Goal: Task Accomplishment & Management: Complete application form

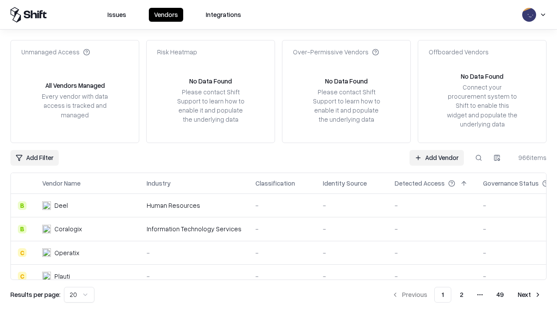
click at [436, 157] on link "Add Vendor" at bounding box center [436, 158] width 54 height 16
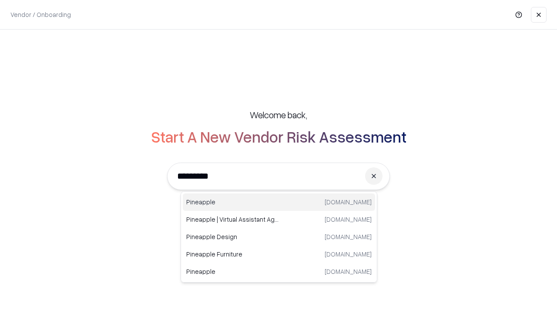
click at [279, 202] on div "Pineapple pineappleenergy.com" at bounding box center [279, 202] width 192 height 17
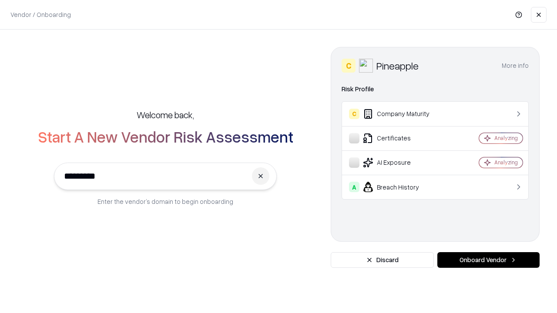
type input "*********"
click at [488, 260] on button "Onboard Vendor" at bounding box center [488, 260] width 102 height 16
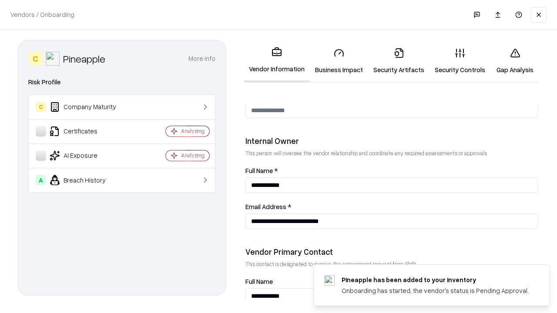
scroll to position [451, 0]
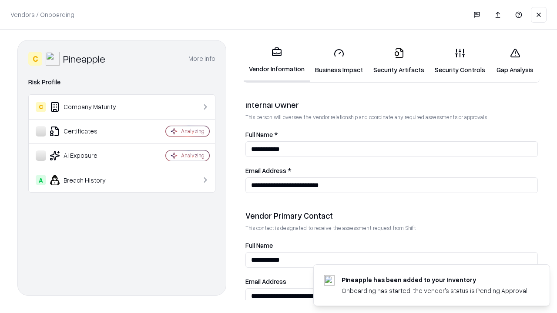
click at [339, 61] on link "Business Impact" at bounding box center [339, 61] width 58 height 40
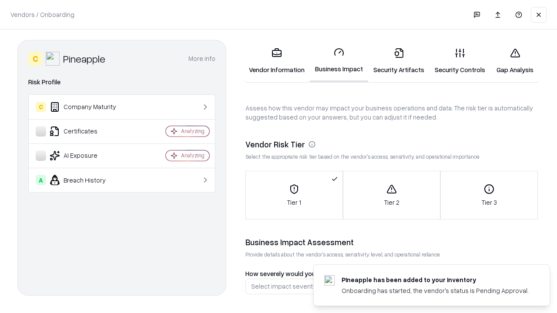
click at [398, 61] on link "Security Artifacts" at bounding box center [398, 61] width 61 height 40
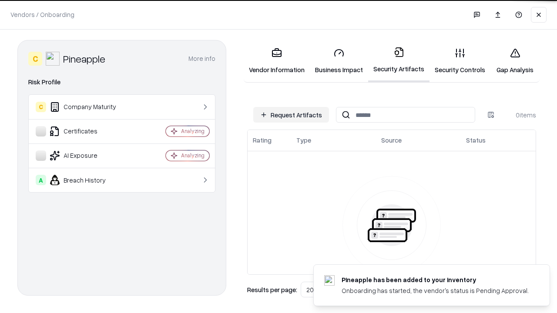
click at [291, 115] on button "Request Artifacts" at bounding box center [291, 115] width 76 height 16
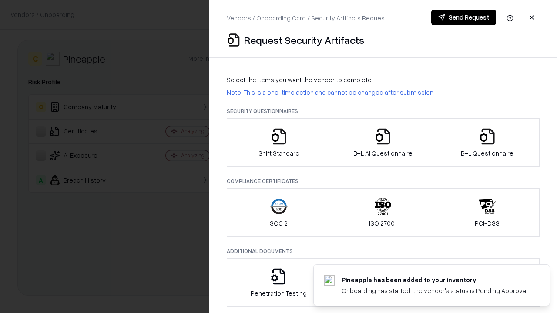
click at [278, 143] on icon "button" at bounding box center [278, 136] width 17 height 17
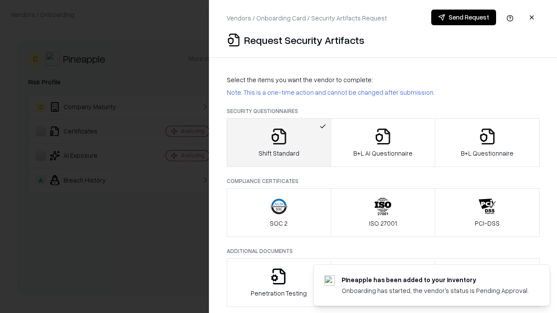
click at [463, 17] on button "Send Request" at bounding box center [463, 18] width 65 height 16
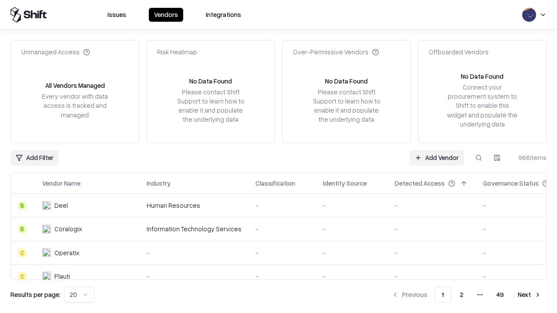
click at [478, 157] on button at bounding box center [479, 158] width 16 height 16
type input "*********"
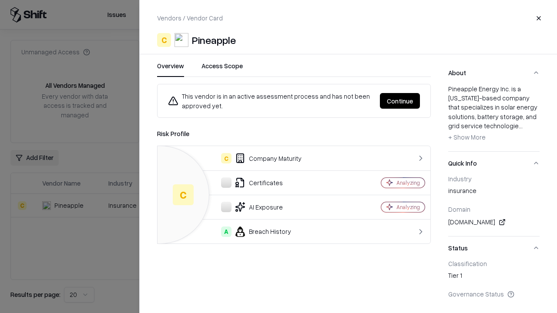
click at [400, 101] on button "Continue" at bounding box center [400, 101] width 40 height 16
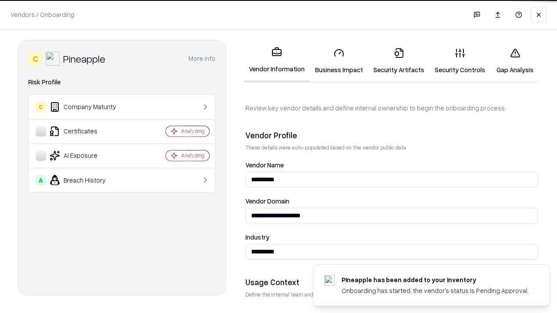
click at [398, 61] on link "Security Artifacts" at bounding box center [398, 61] width 61 height 40
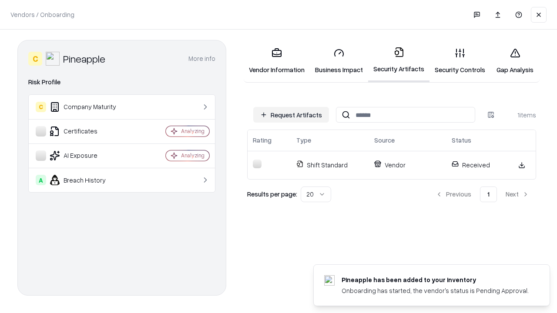
click at [460, 61] on link "Security Controls" at bounding box center [459, 61] width 61 height 40
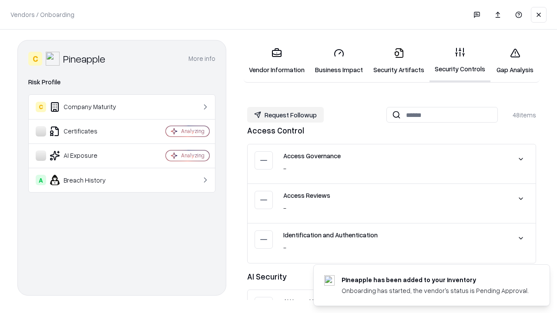
click at [285, 115] on button "Request Followup" at bounding box center [285, 115] width 77 height 16
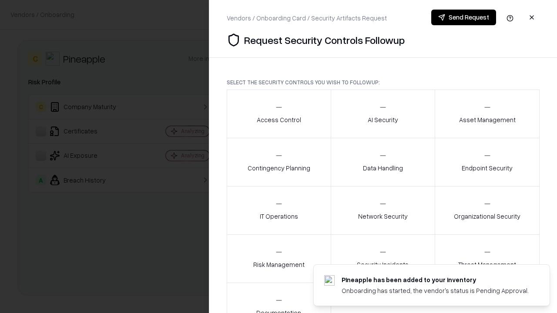
click at [278, 114] on div "Access Control" at bounding box center [279, 113] width 44 height 21
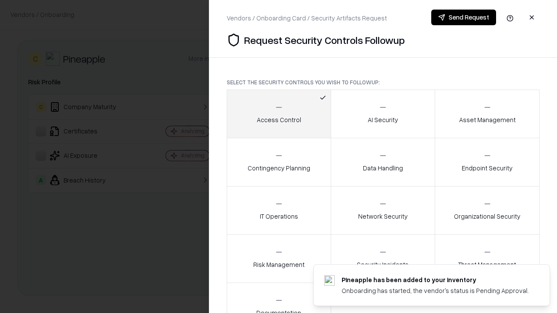
click at [463, 17] on button "Send Request" at bounding box center [463, 18] width 65 height 16
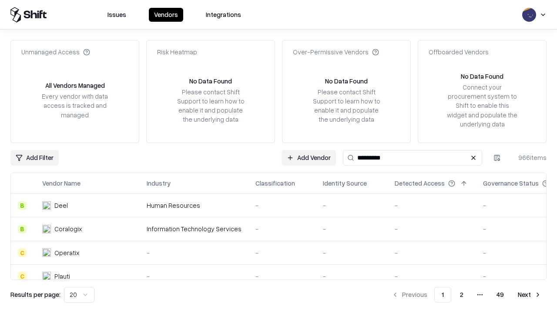
type input "*********"
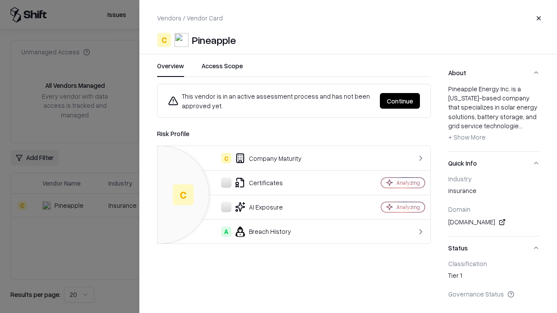
click at [400, 101] on button "Continue" at bounding box center [400, 101] width 40 height 16
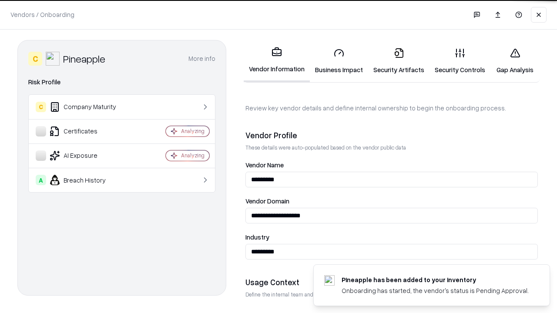
click at [514, 61] on link "Gap Analysis" at bounding box center [514, 61] width 49 height 40
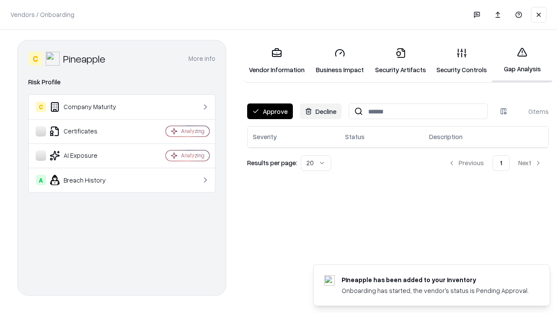
click at [270, 111] on button "Approve" at bounding box center [270, 111] width 46 height 16
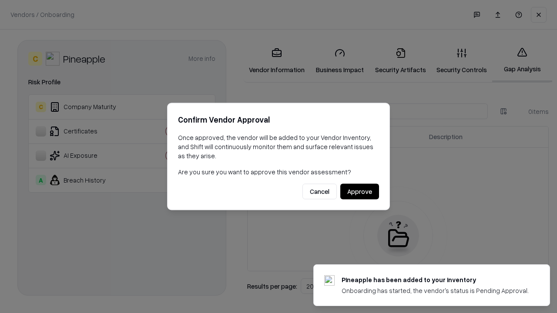
click at [359, 191] on button "Approve" at bounding box center [359, 192] width 39 height 16
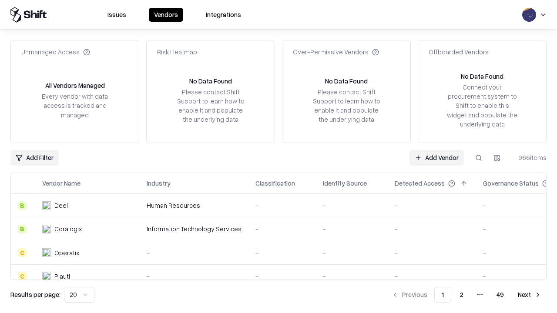
type input "*********"
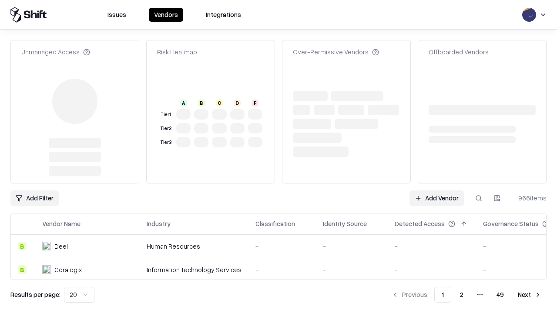
click at [436, 190] on link "Add Vendor" at bounding box center [436, 198] width 54 height 16
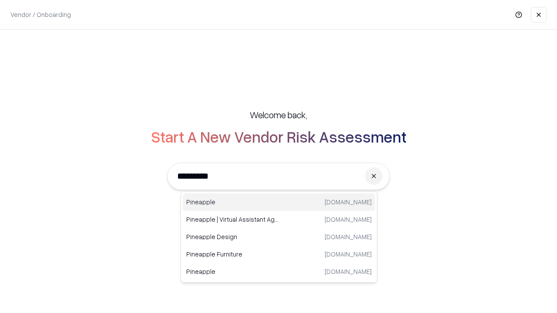
click at [279, 202] on div "Pineapple pineappleenergy.com" at bounding box center [279, 202] width 192 height 17
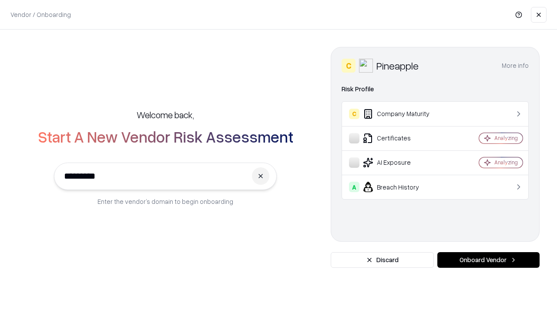
type input "*********"
click at [488, 260] on button "Onboard Vendor" at bounding box center [488, 260] width 102 height 16
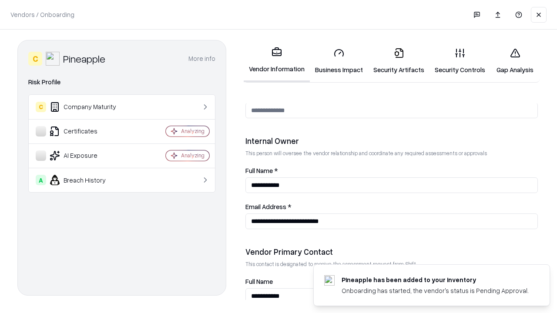
scroll to position [451, 0]
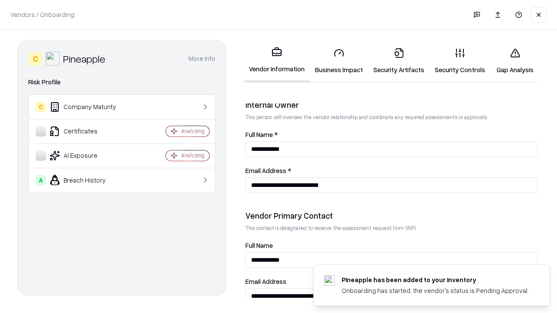
click at [514, 61] on link "Gap Analysis" at bounding box center [514, 61] width 49 height 40
